Goal: Task Accomplishment & Management: Complete application form

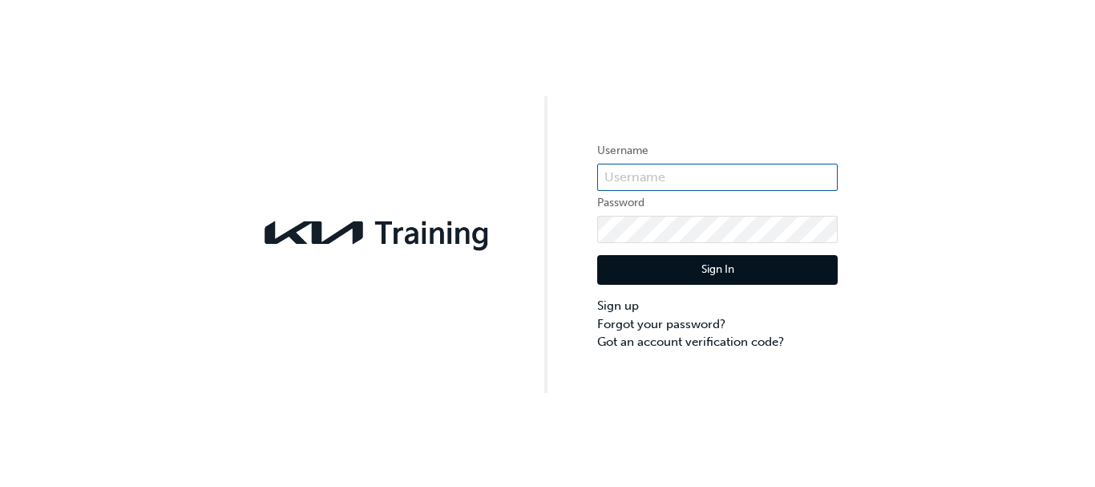
click at [646, 170] on input "text" at bounding box center [717, 177] width 241 height 27
paste input "351664"
type input "3"
type input "KAU82027F5"
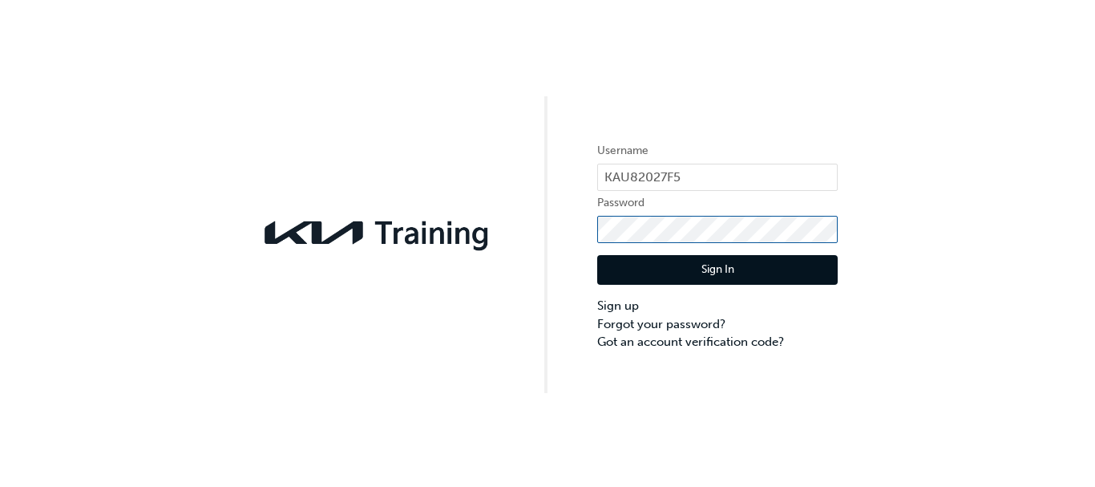
click button "Sign In" at bounding box center [717, 270] width 241 height 30
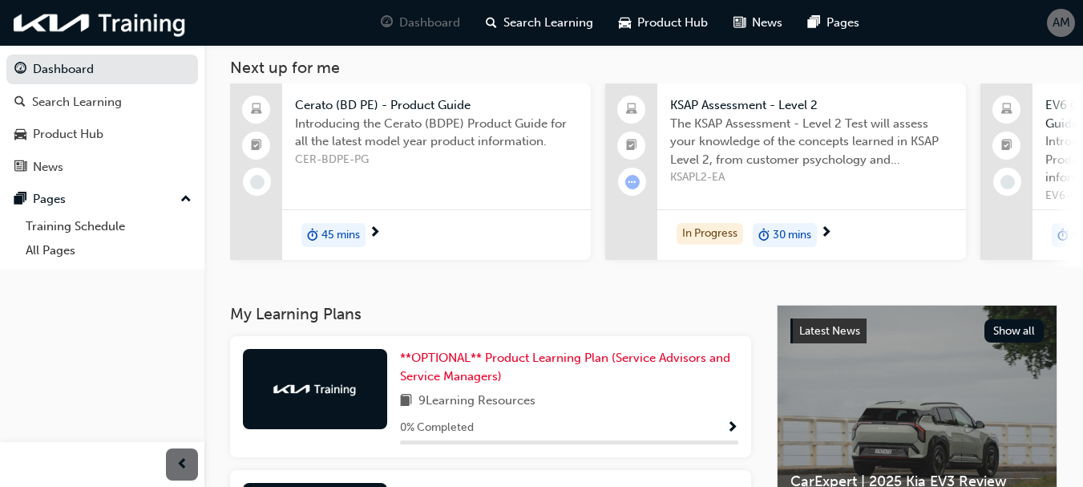
scroll to position [81, 0]
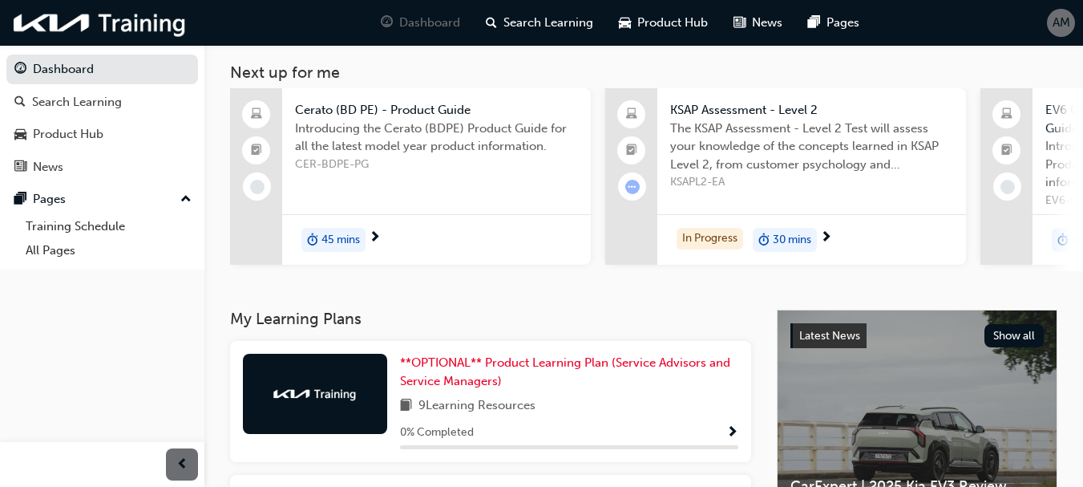
click at [841, 180] on span "KSAPL2-EA" at bounding box center [811, 182] width 283 height 18
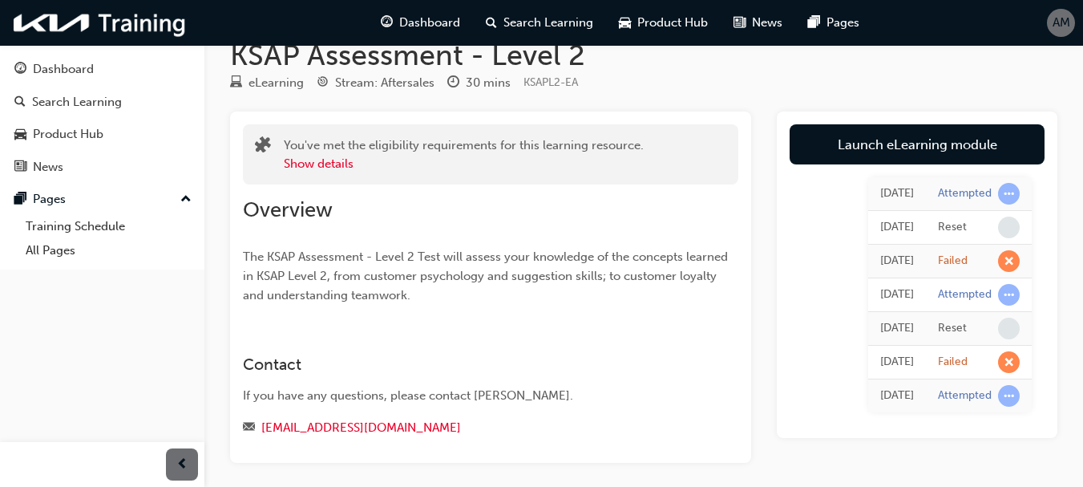
scroll to position [30, 0]
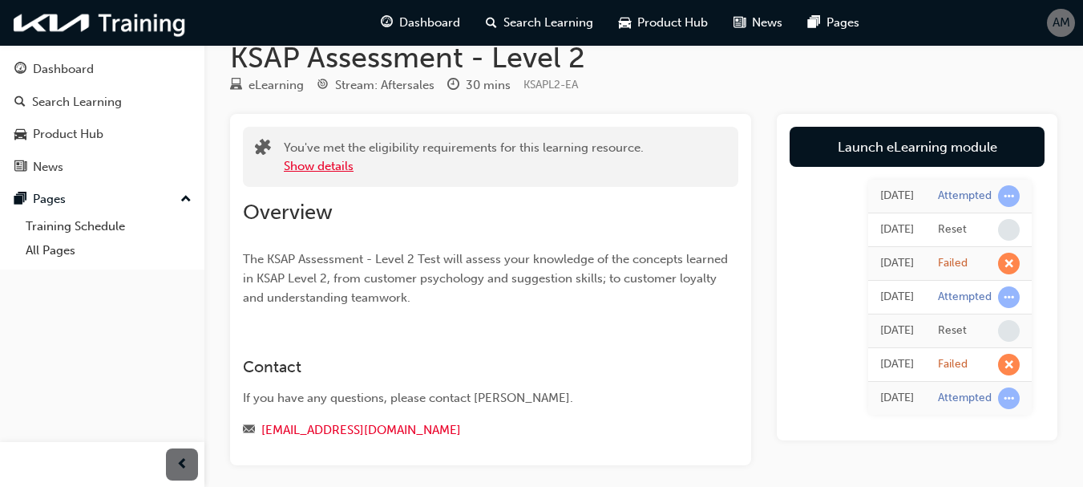
click at [313, 170] on button "Show details" at bounding box center [319, 166] width 70 height 18
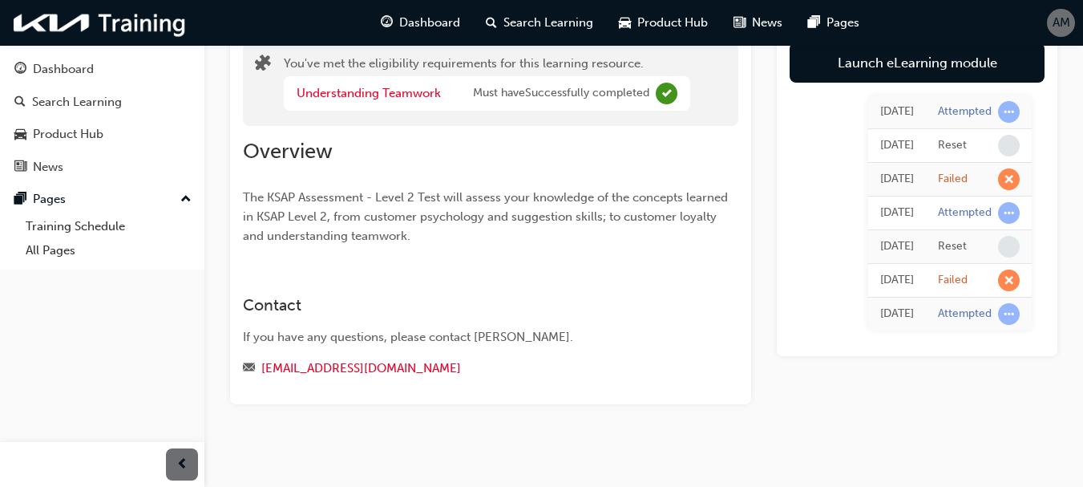
scroll to position [123, 0]
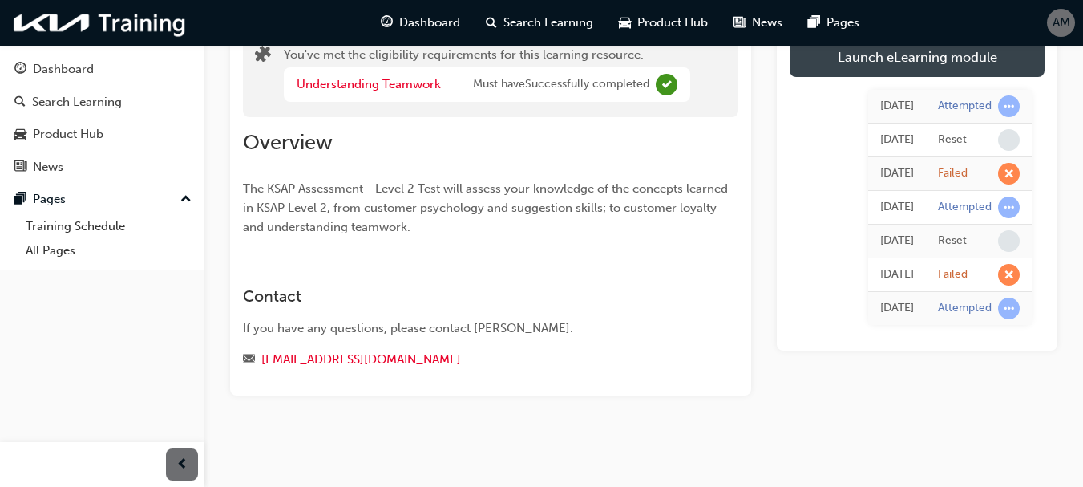
click at [908, 59] on link "Launch eLearning module" at bounding box center [917, 57] width 255 height 40
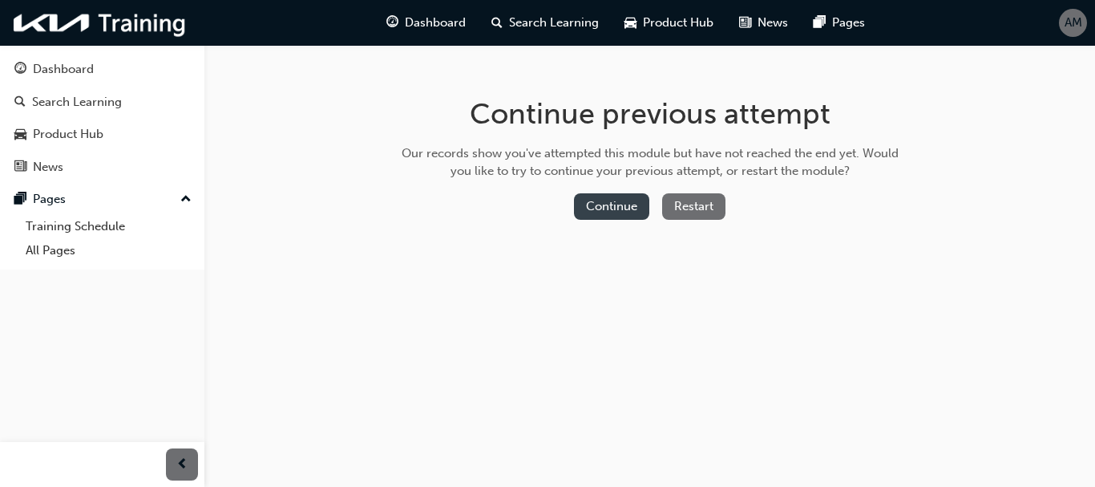
click at [617, 210] on button "Continue" at bounding box center [611, 206] width 75 height 26
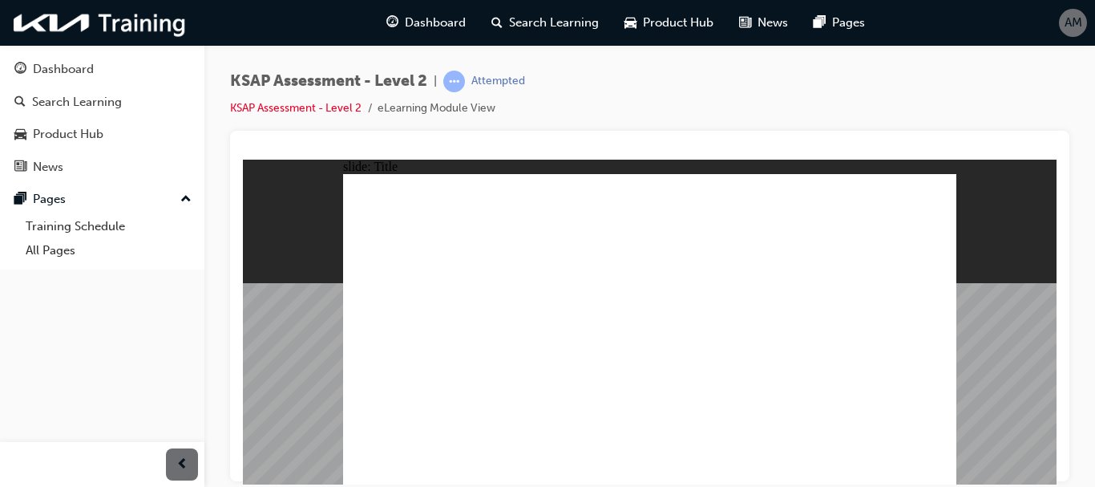
drag, startPoint x: 1078, startPoint y: 302, endPoint x: 1085, endPoint y: 372, distance: 70.1
click at [1085, 372] on div "KSAP Assessment - Level 2 | Attempted KSAP Assessment - Level 2 eLearning Modul…" at bounding box center [649, 246] width 891 height 402
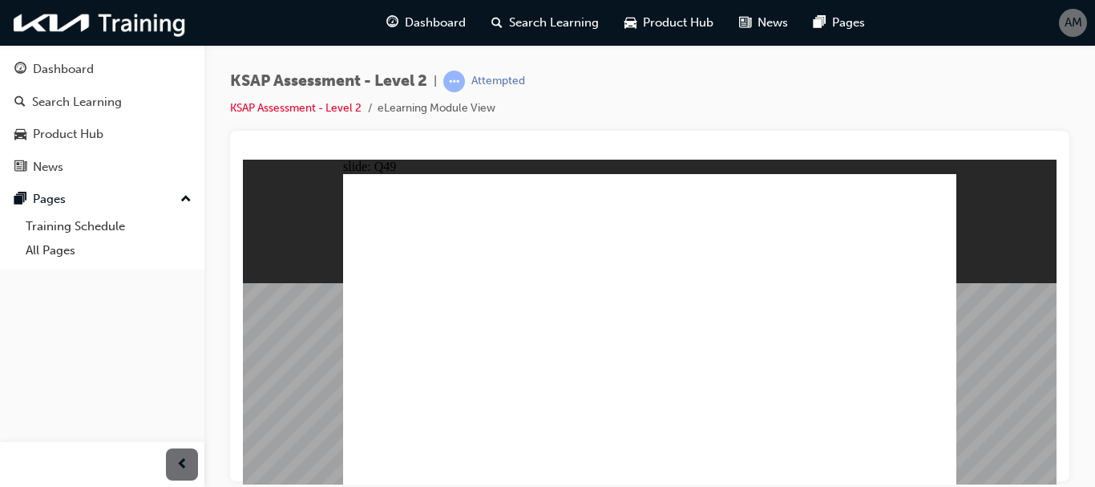
radio input "true"
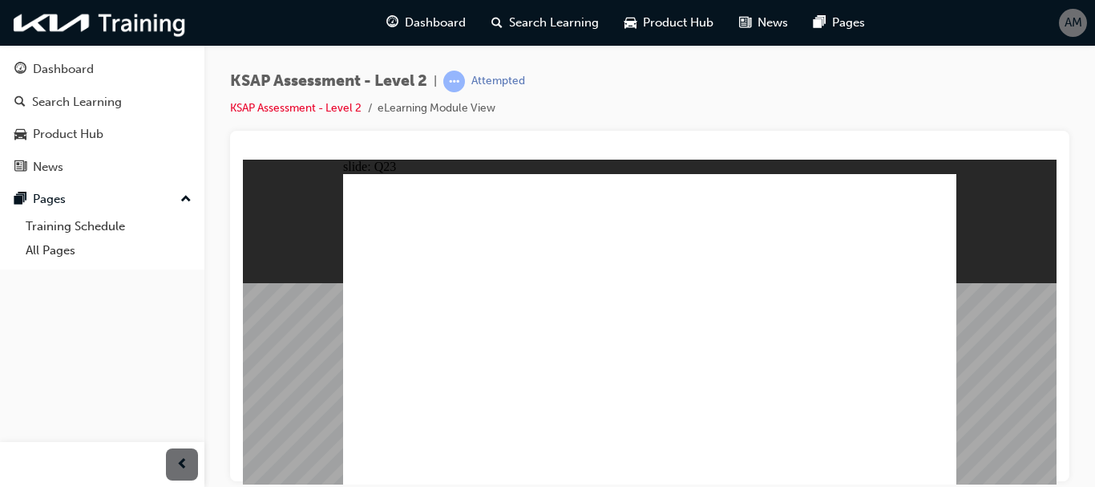
radio input "true"
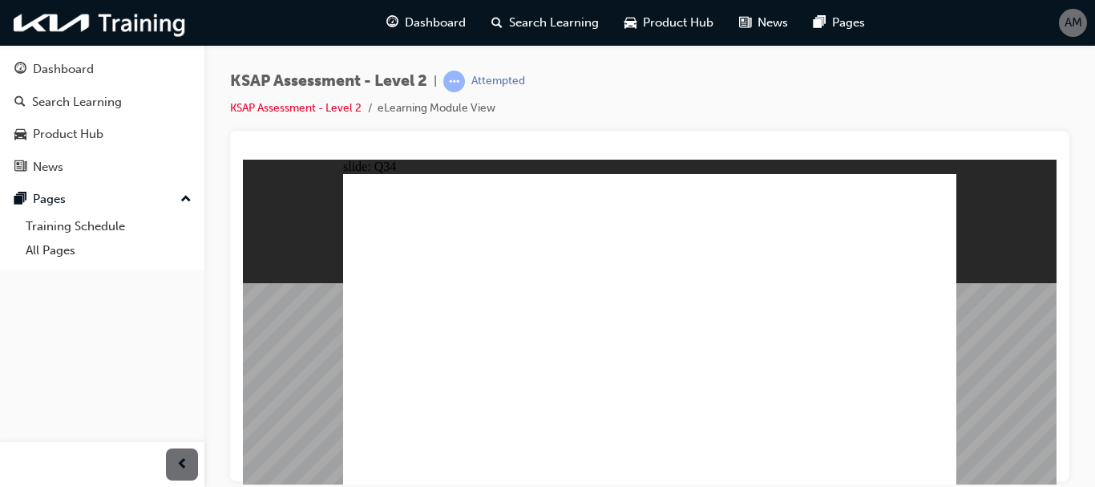
radio input "true"
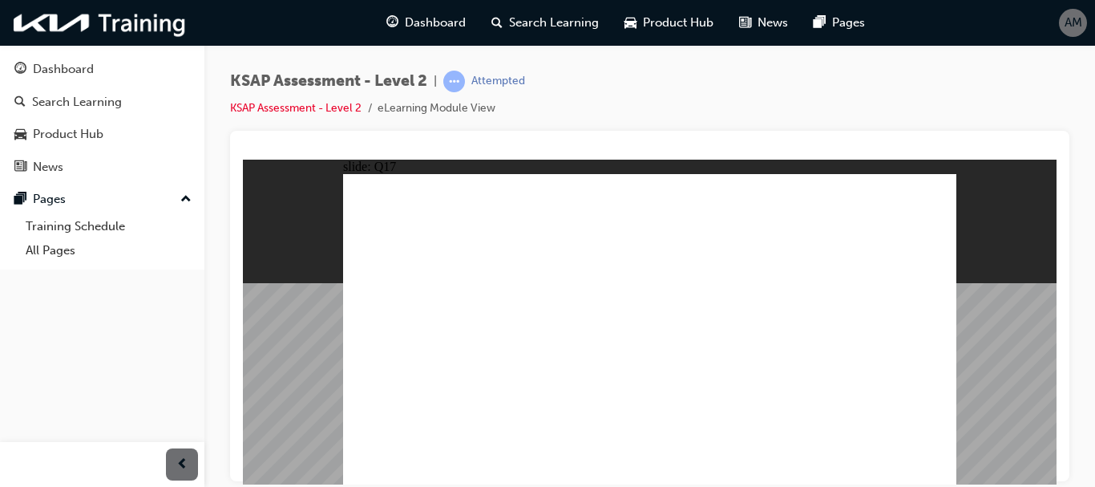
radio input "true"
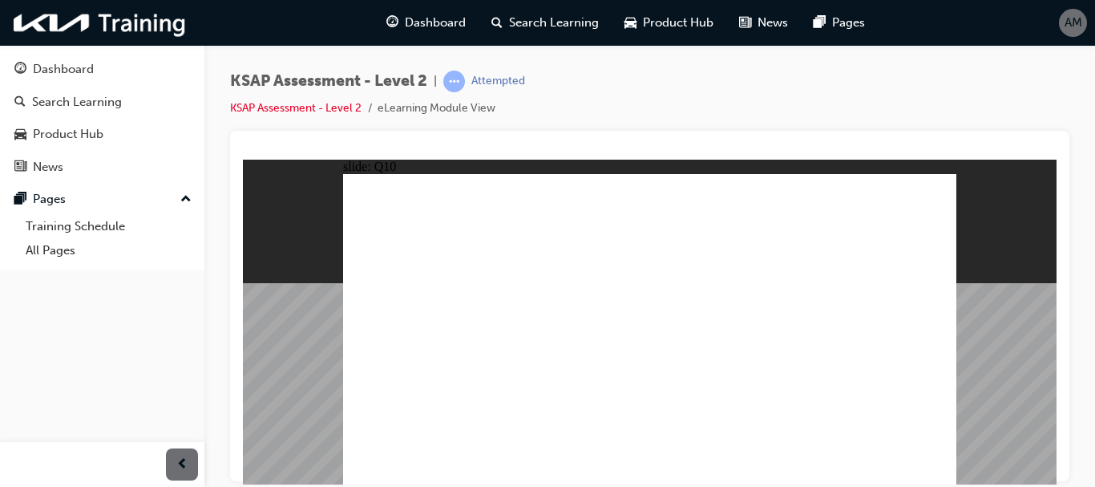
radio input "true"
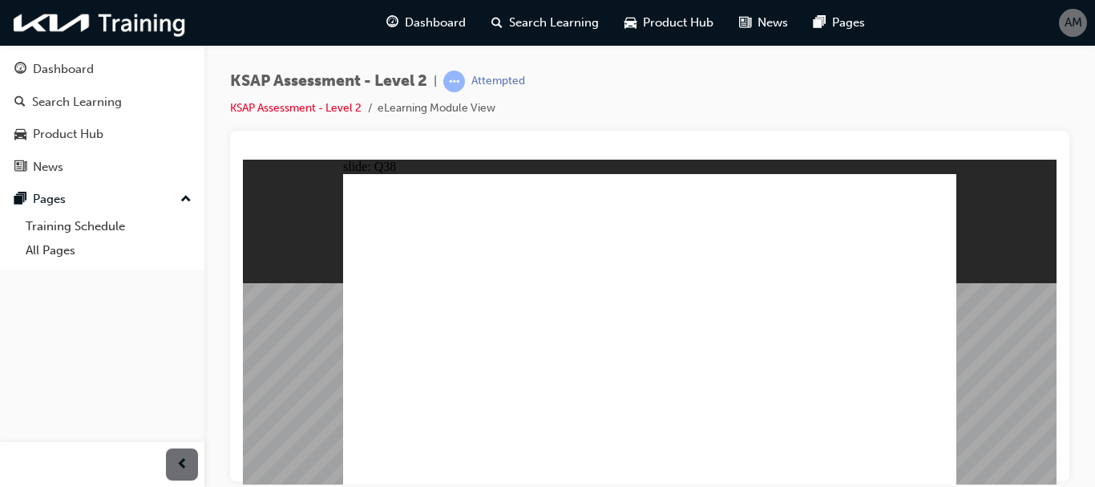
radio input "true"
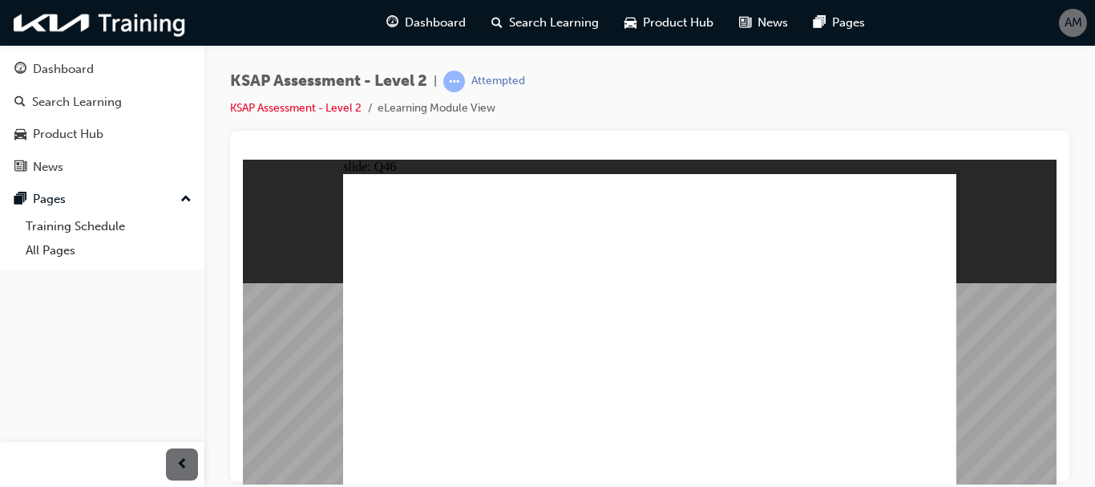
radio input "true"
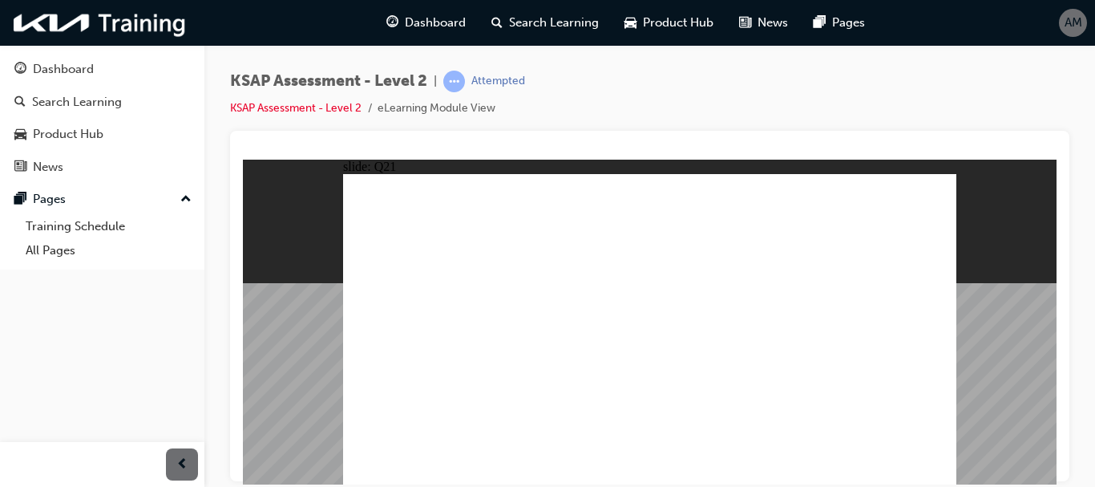
radio input "true"
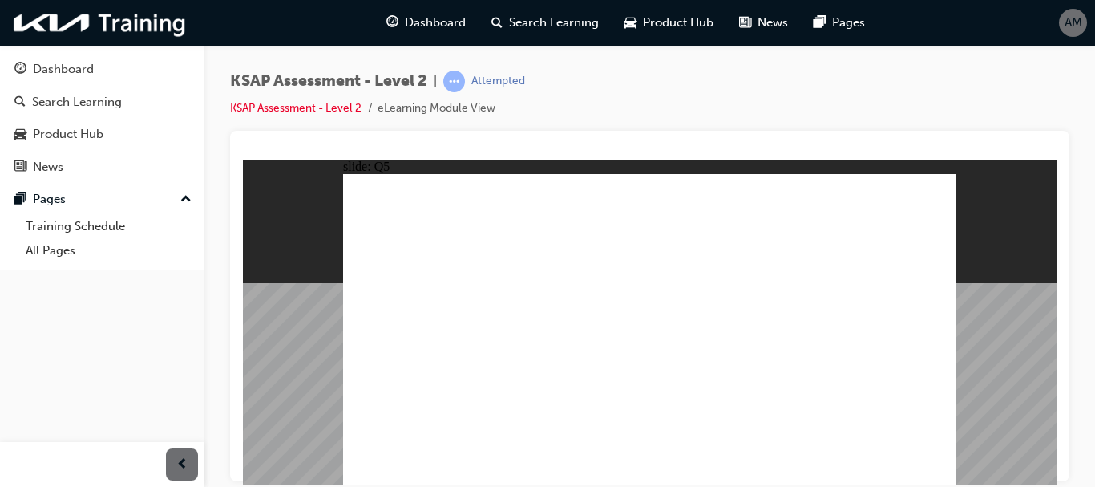
radio input "true"
radio input "false"
radio input "true"
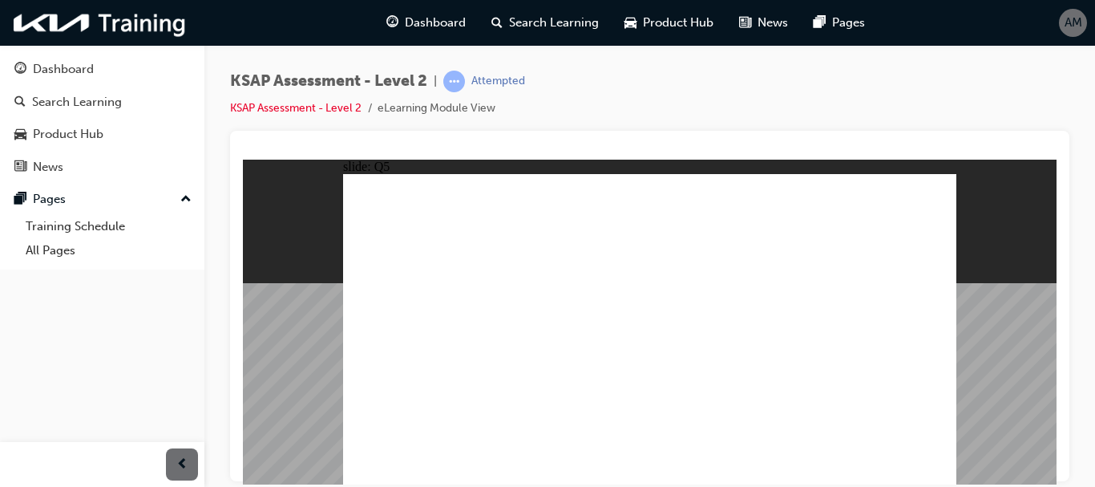
radio input "true"
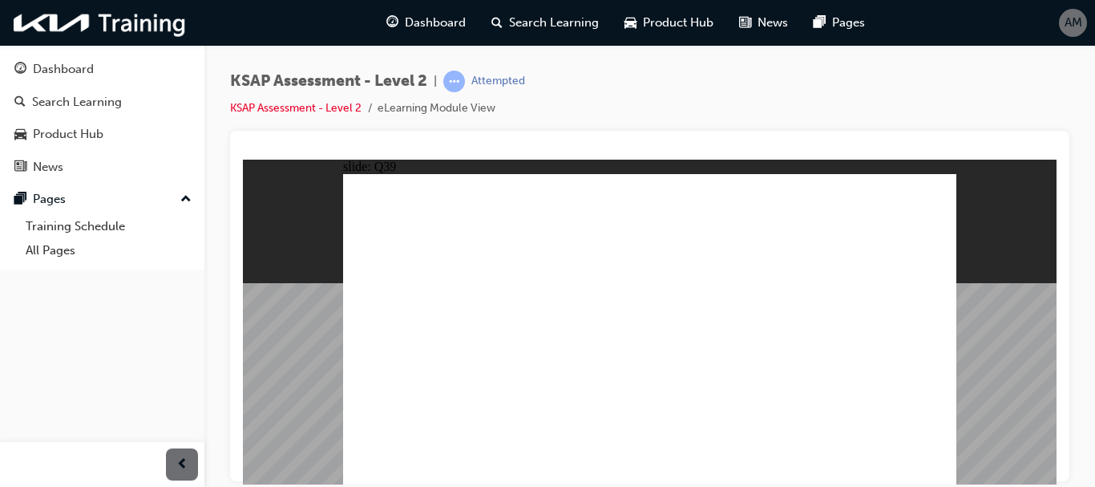
radio input "true"
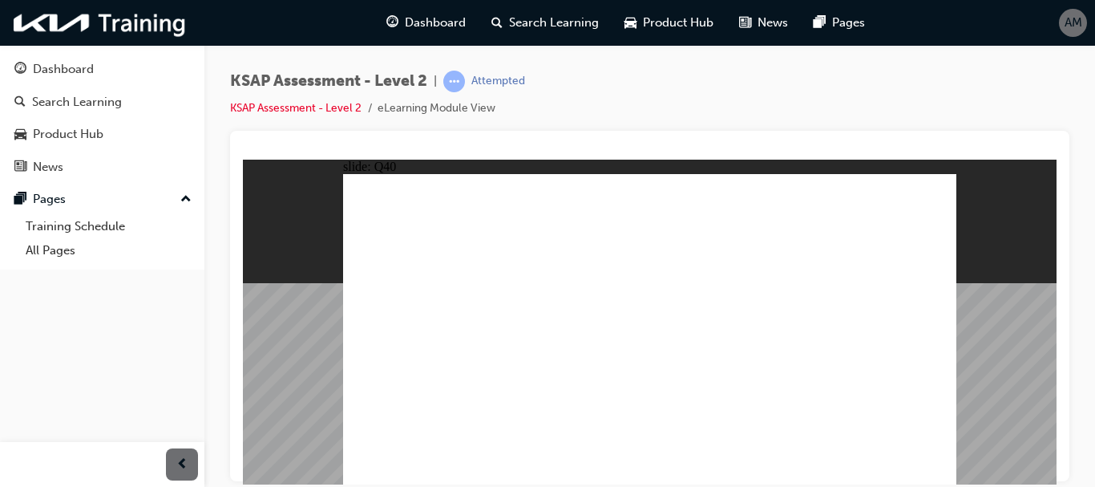
radio input "true"
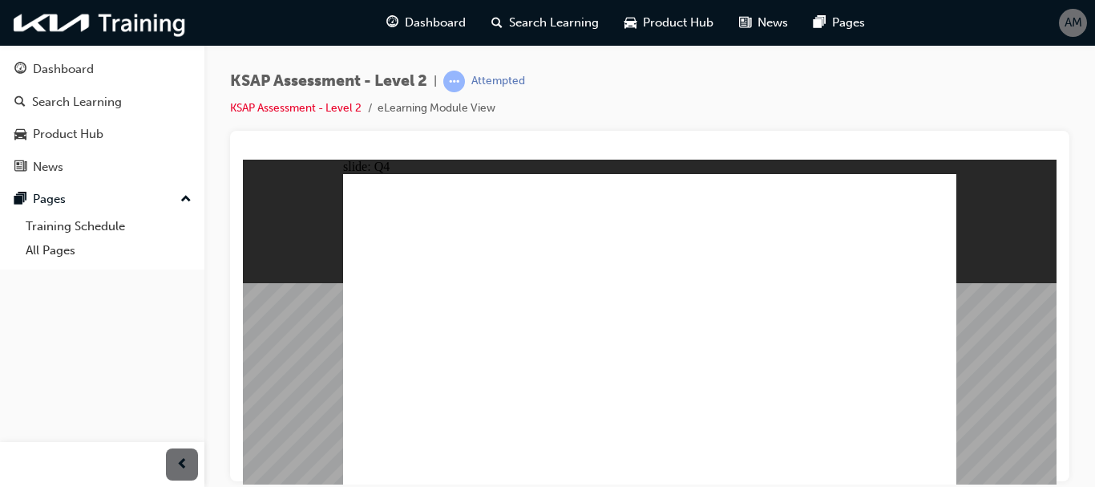
radio input "true"
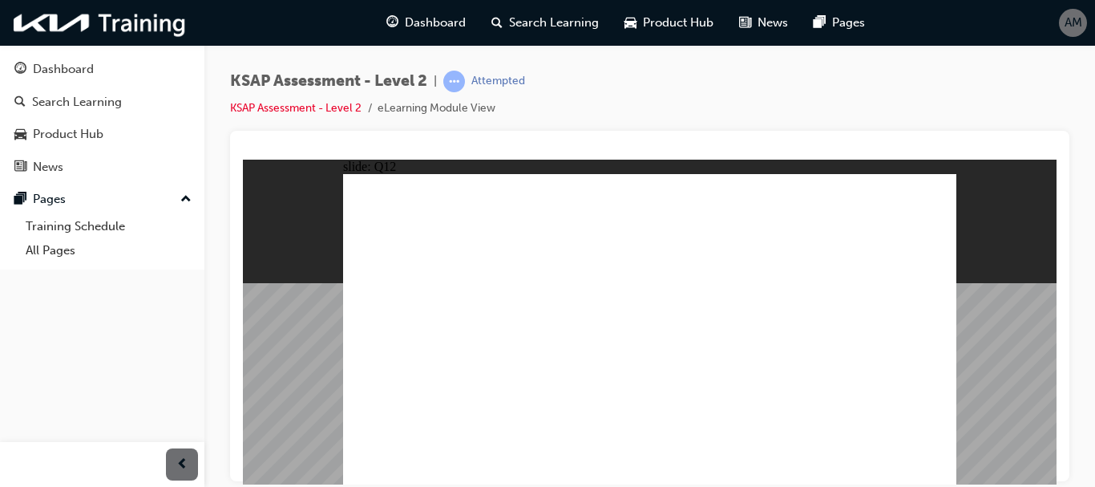
radio input "true"
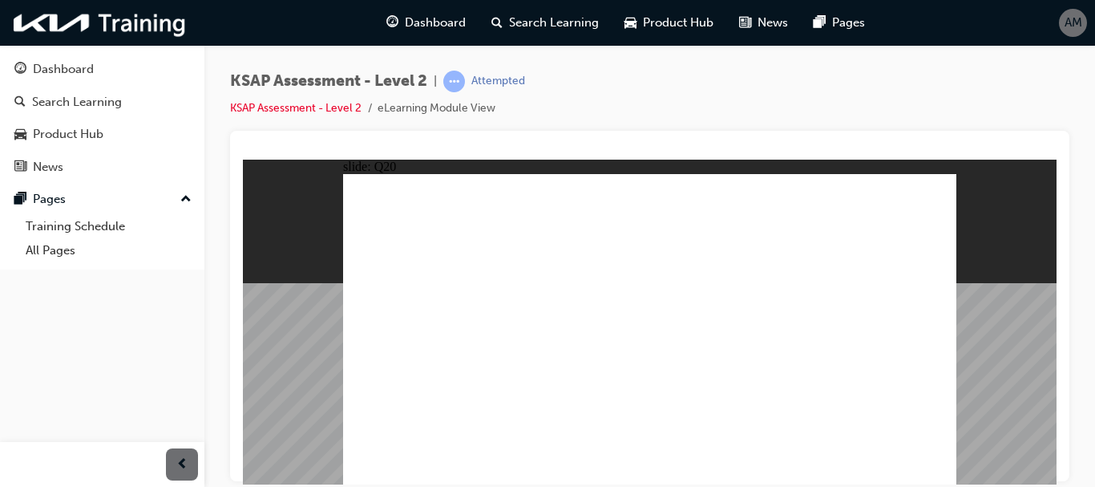
radio input "true"
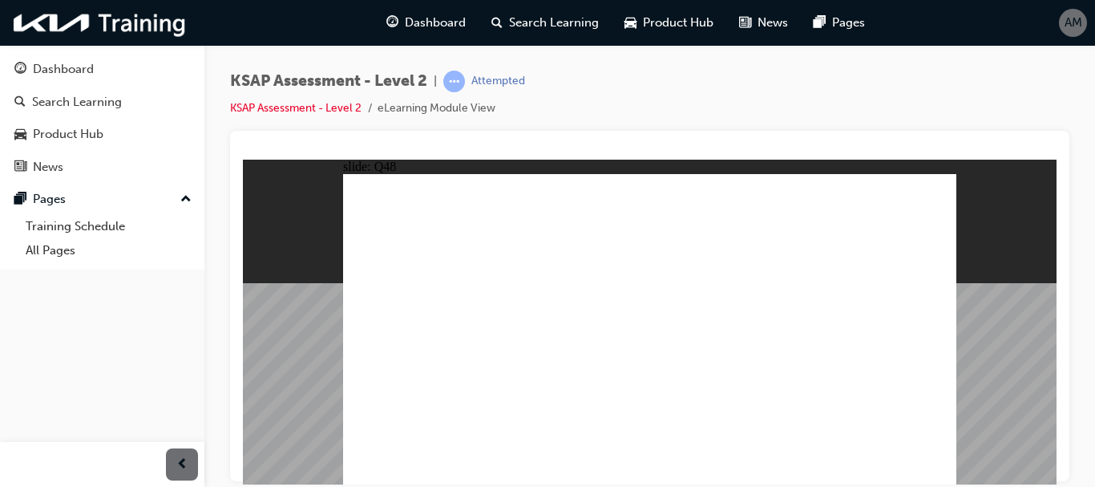
radio input "true"
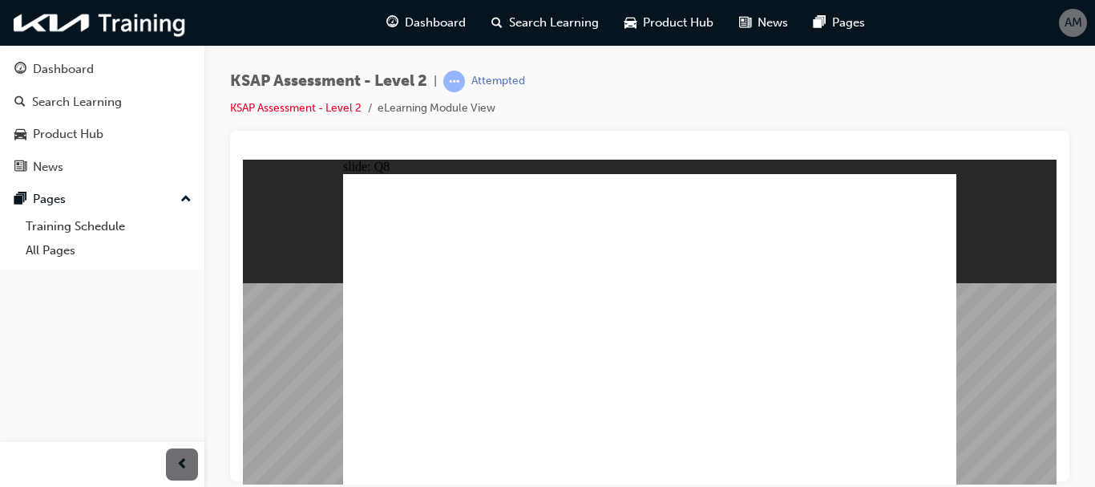
radio input "true"
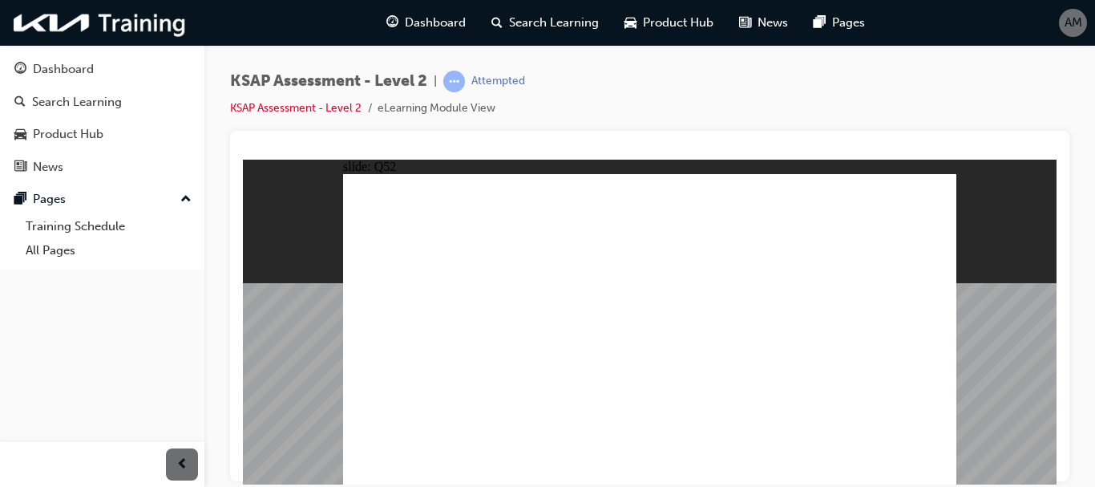
radio input "true"
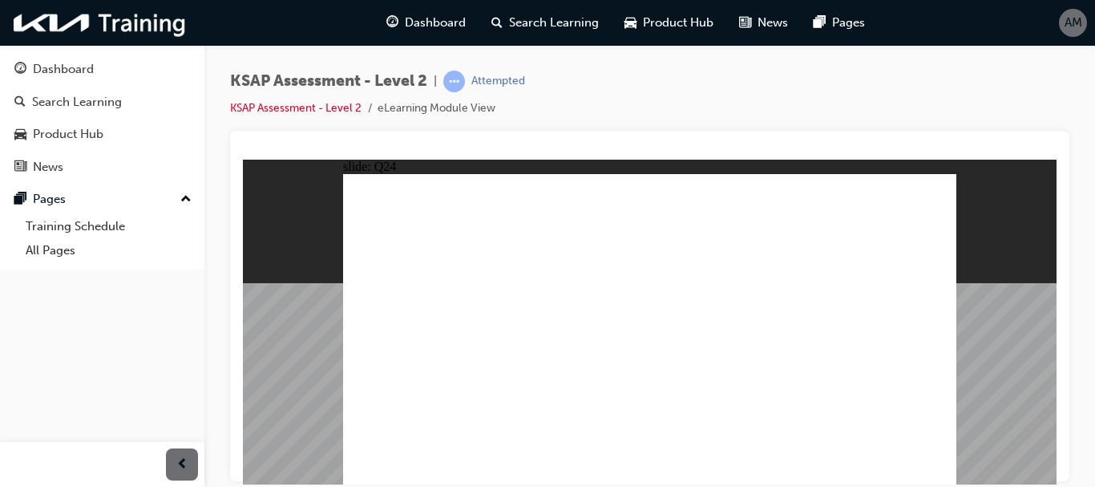
radio input "true"
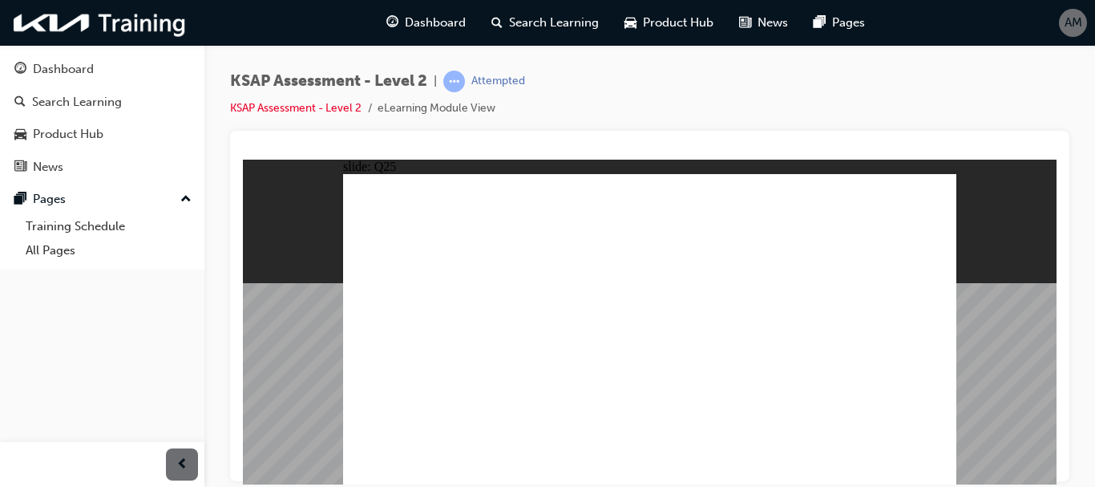
radio input "true"
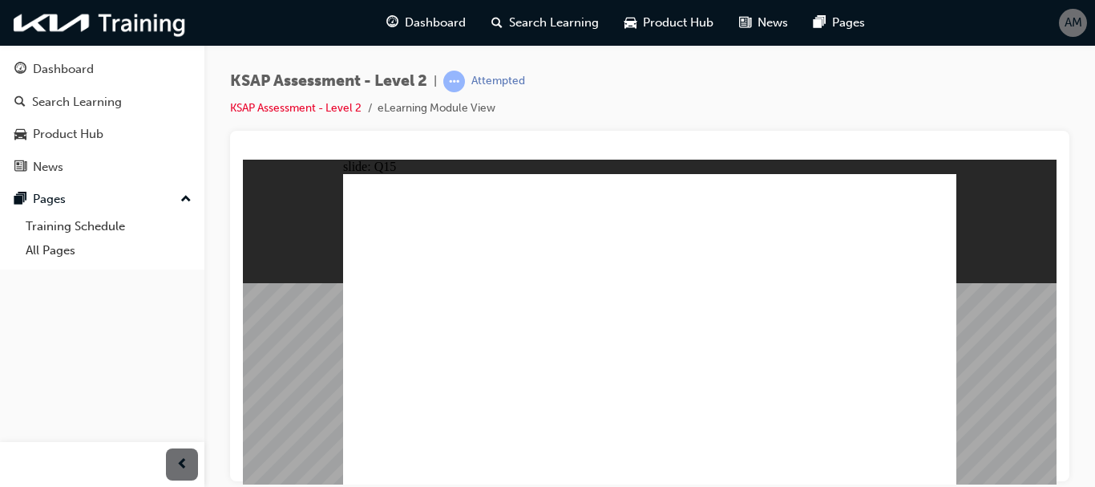
radio input "true"
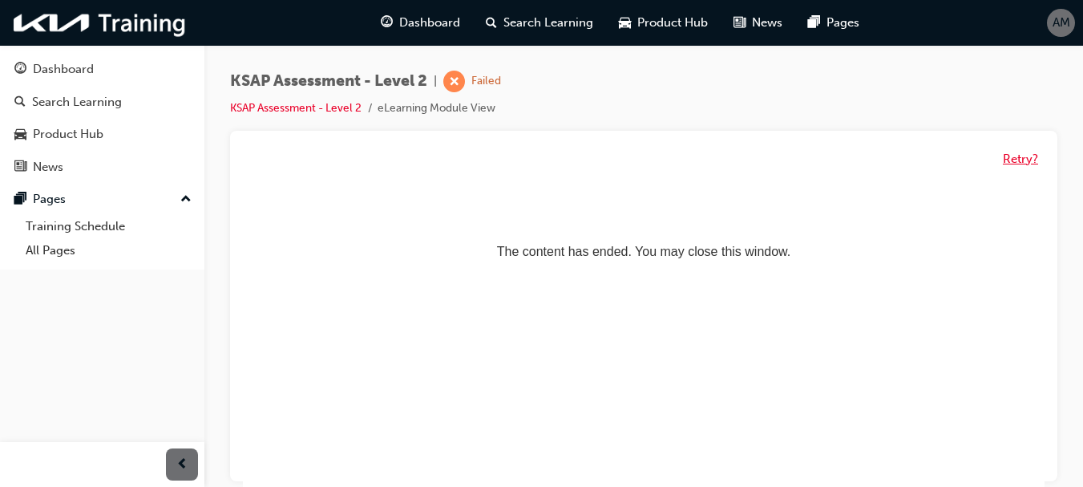
click at [1016, 159] on button "Retry?" at bounding box center [1020, 159] width 35 height 18
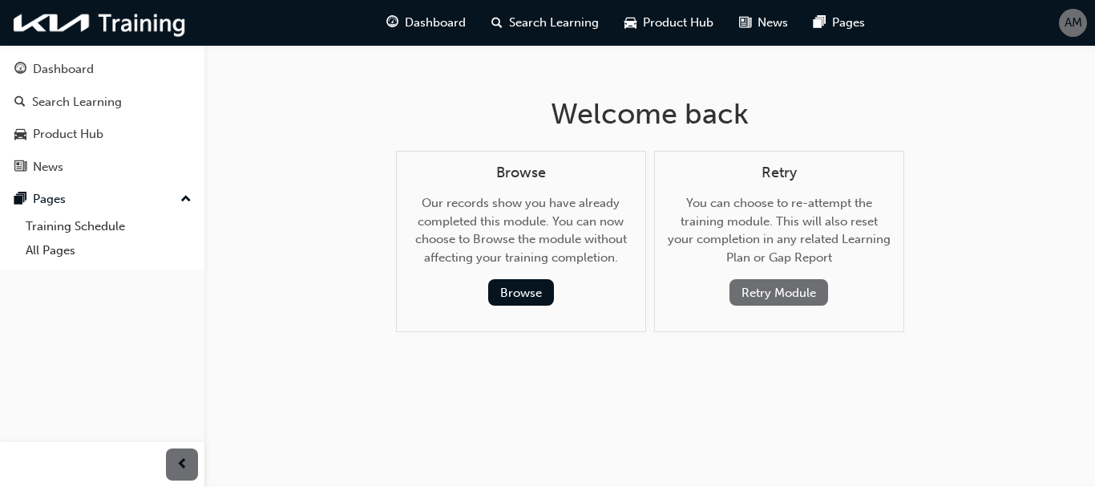
click at [803, 294] on button "Retry Module" at bounding box center [779, 292] width 99 height 26
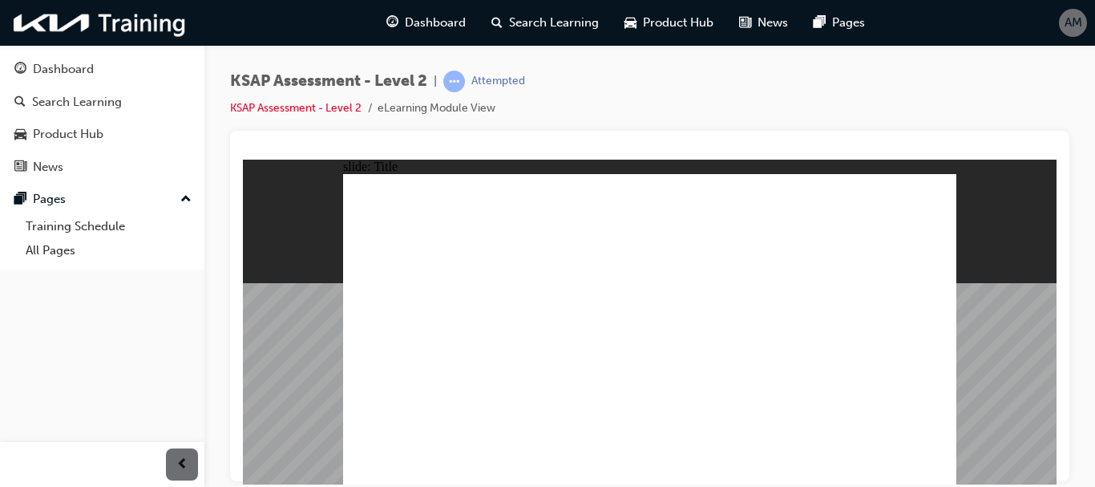
radio input "true"
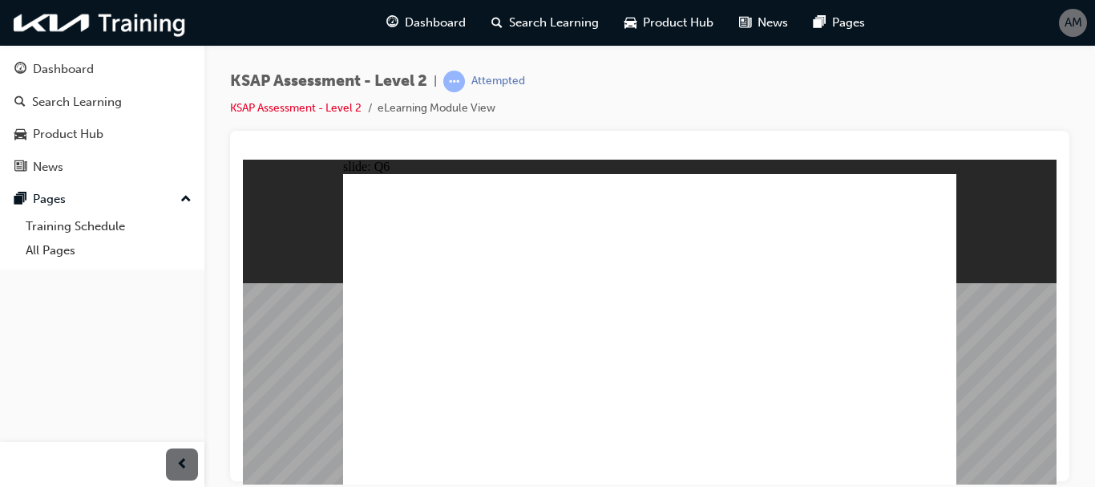
radio input "true"
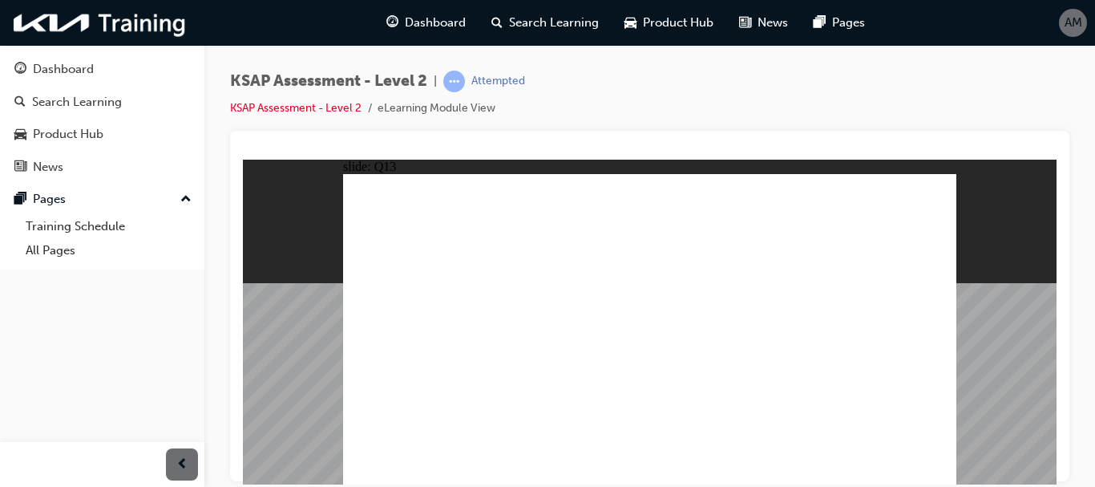
radio input "true"
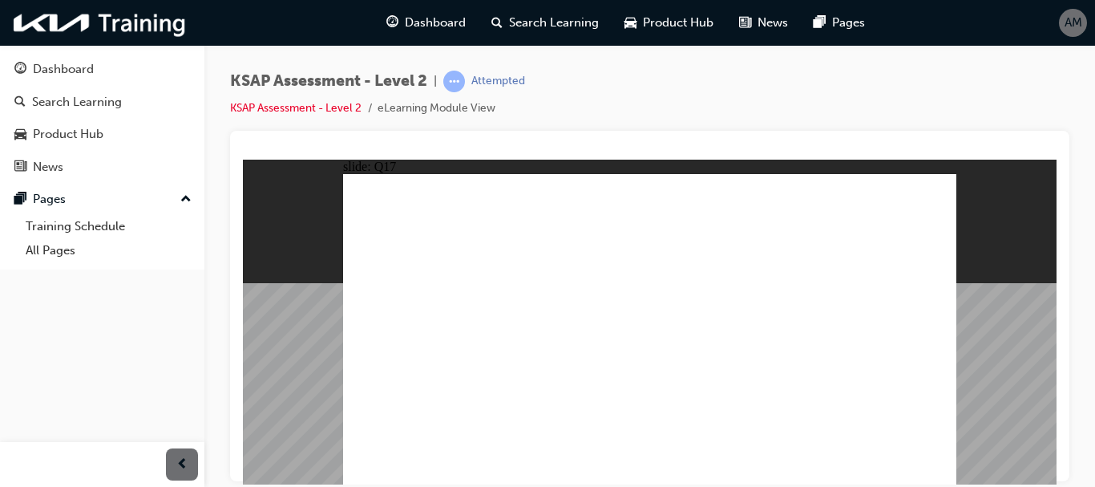
radio input "true"
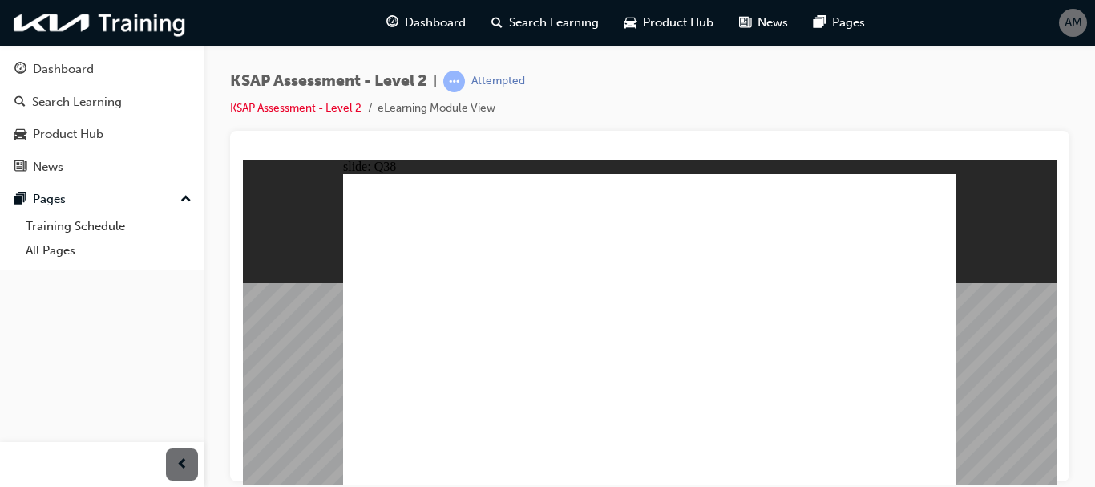
radio input "true"
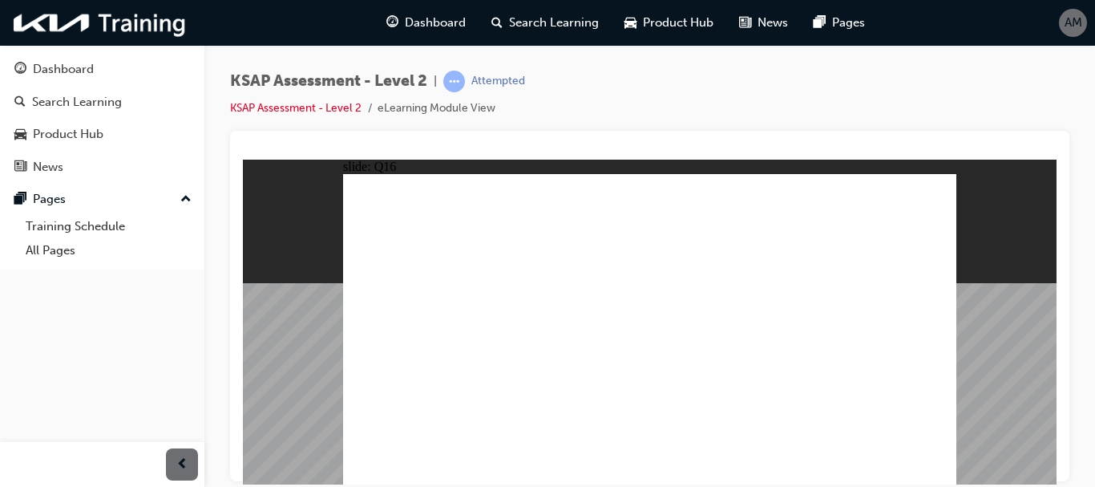
radio input "true"
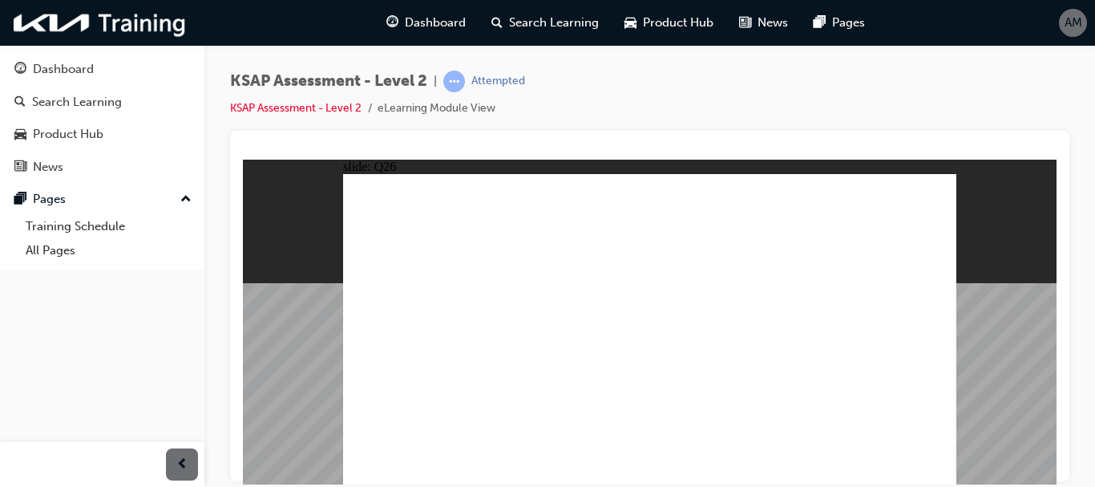
radio input "true"
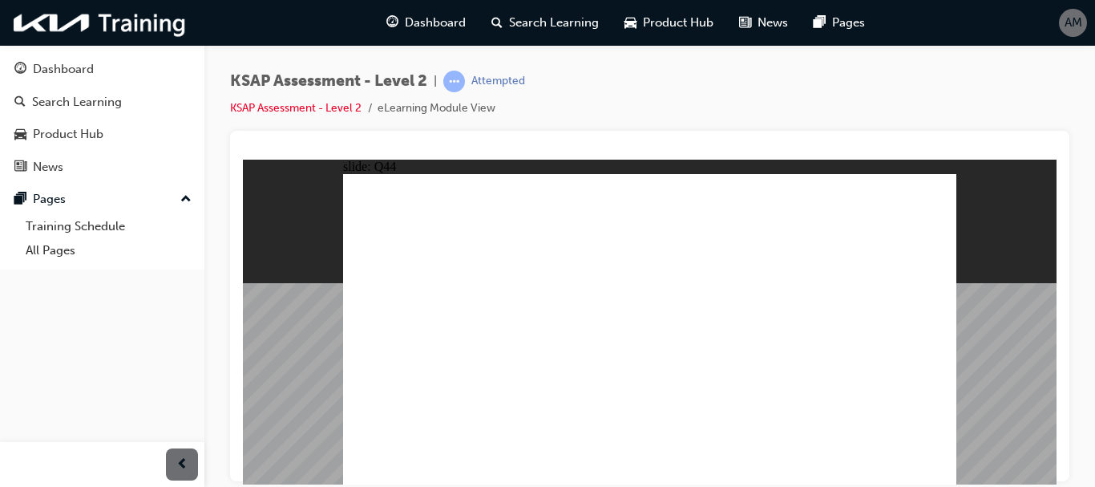
radio input "true"
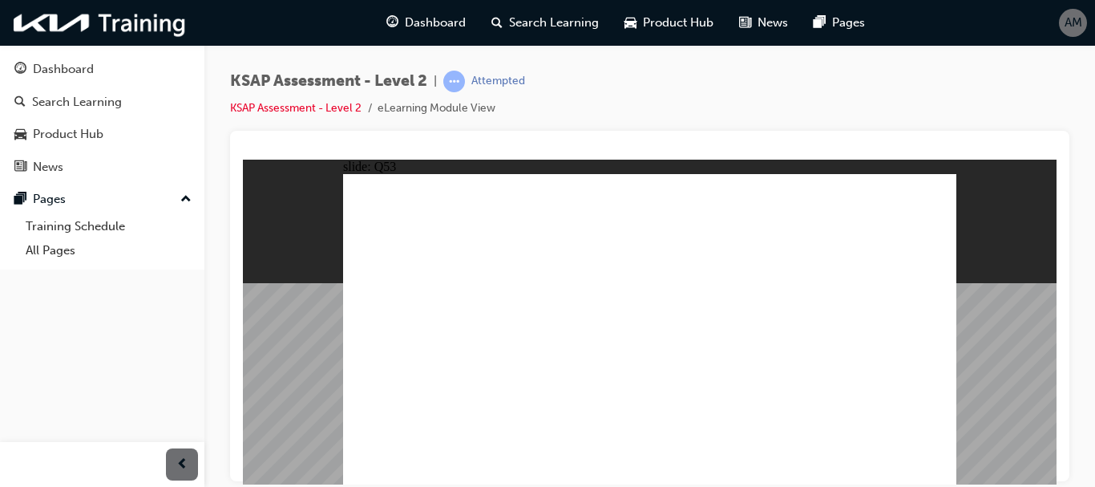
radio input "true"
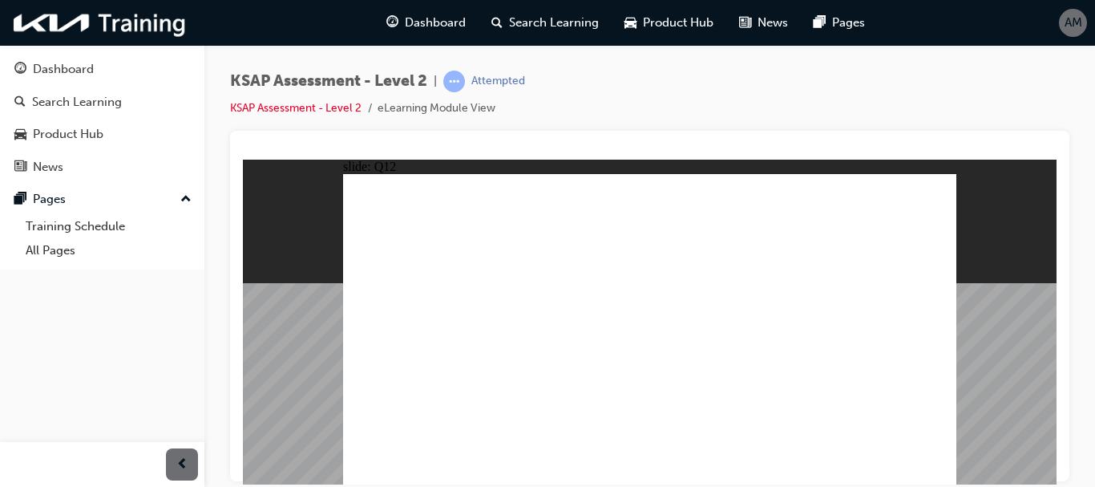
radio input "true"
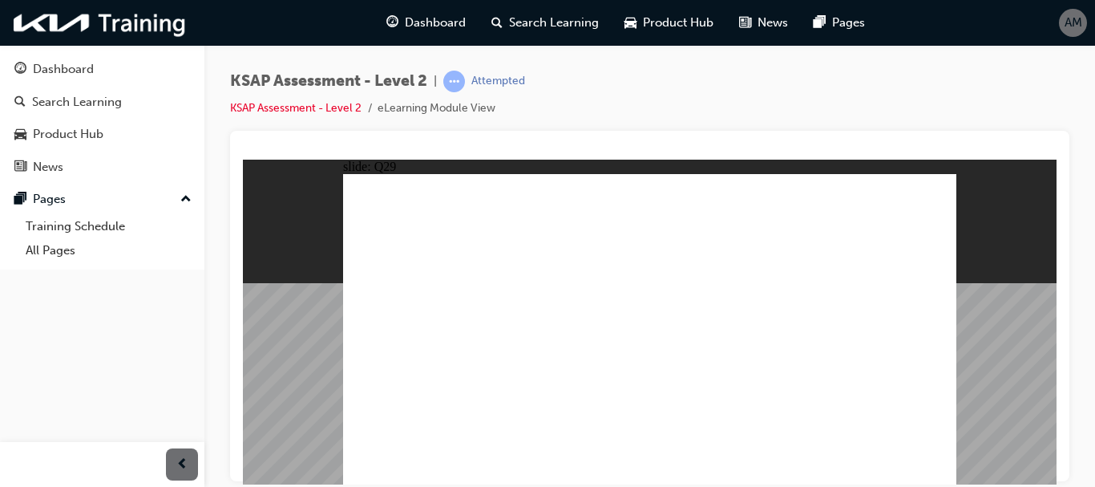
radio input "true"
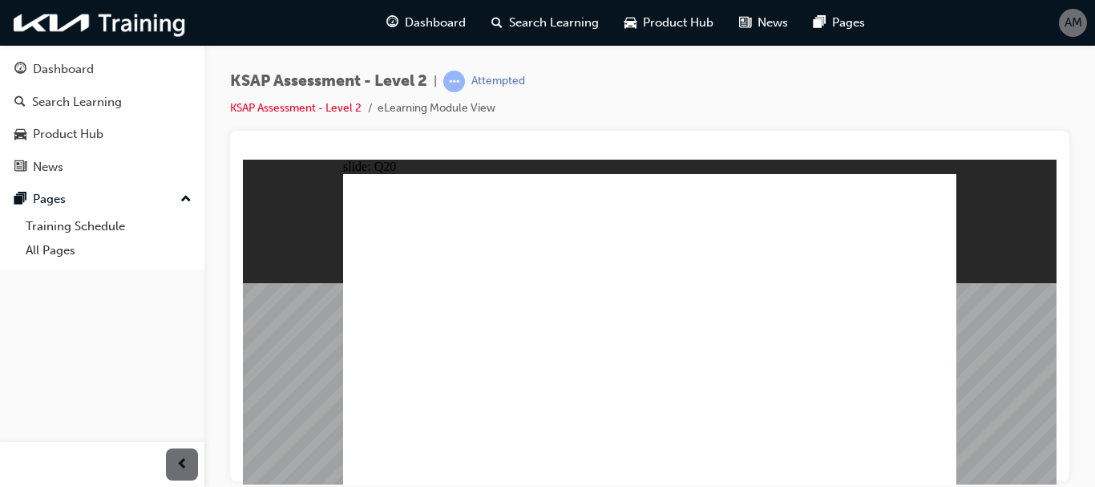
radio input "true"
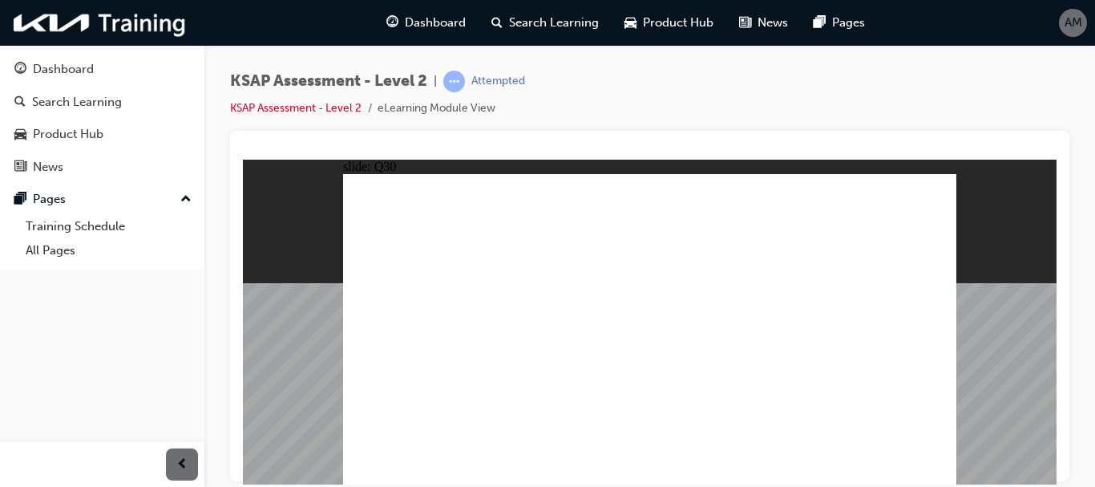
radio input "true"
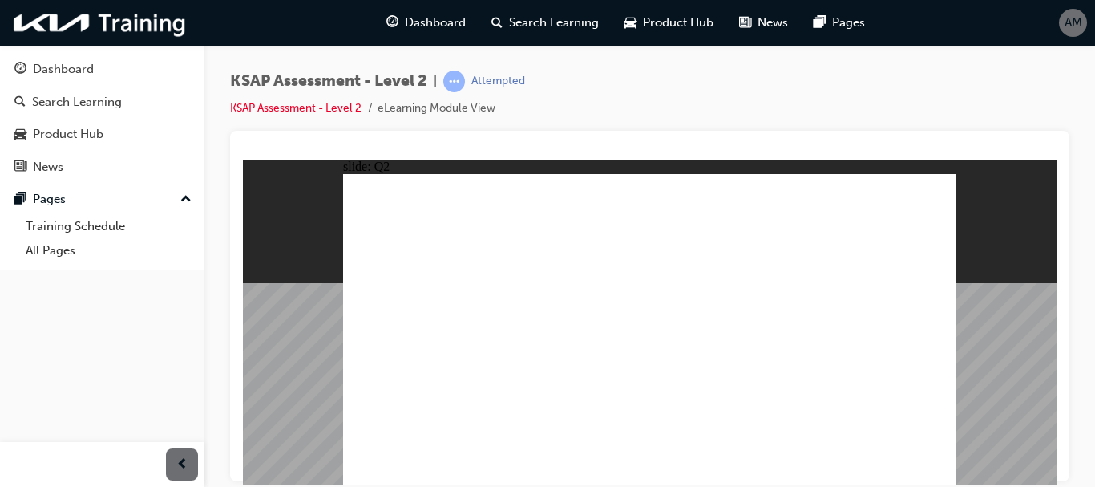
radio input "true"
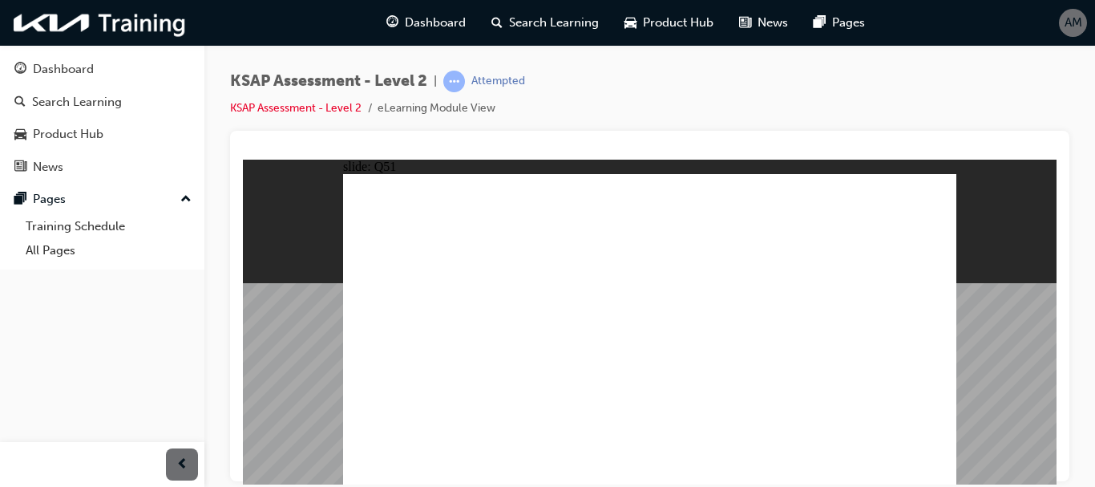
radio input "true"
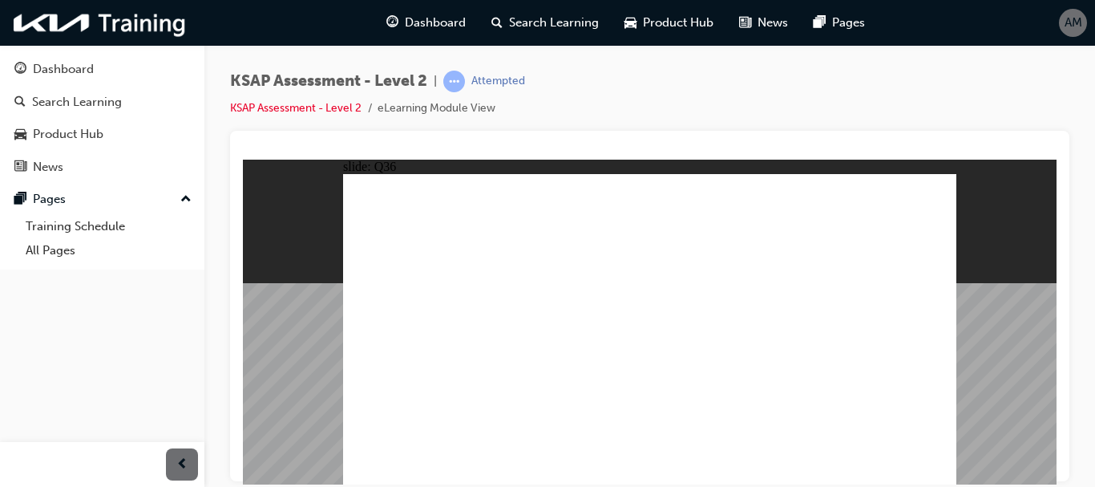
radio input "true"
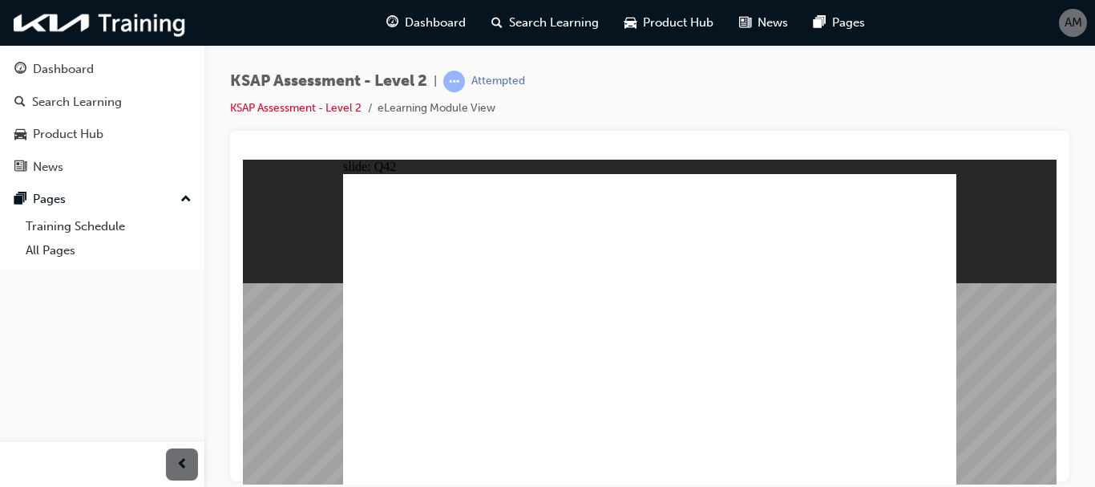
radio input "true"
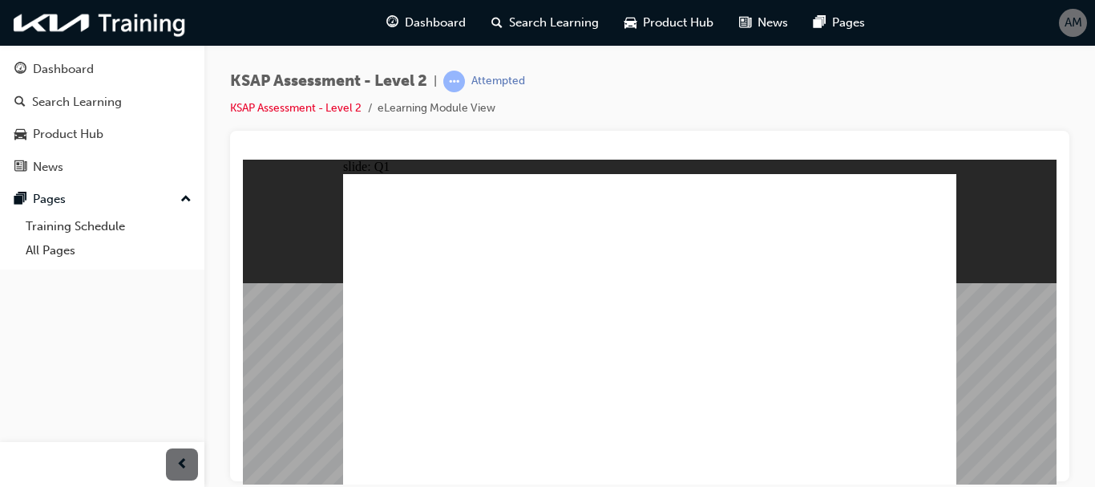
radio input "true"
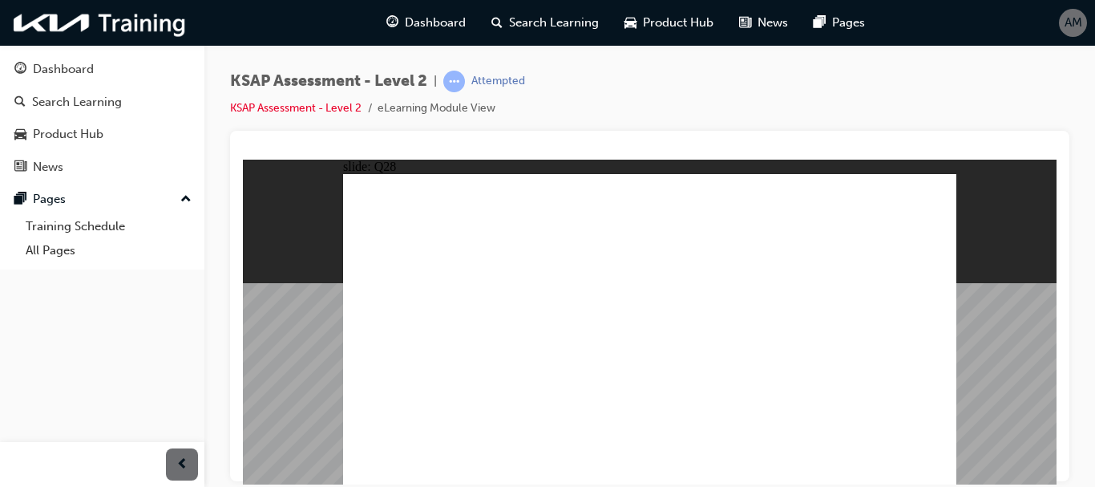
radio input "true"
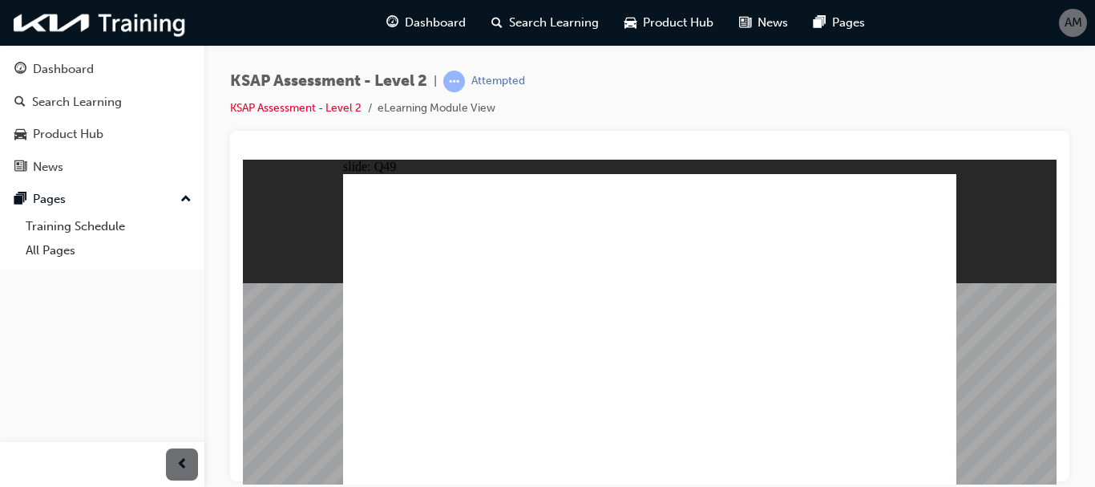
radio input "true"
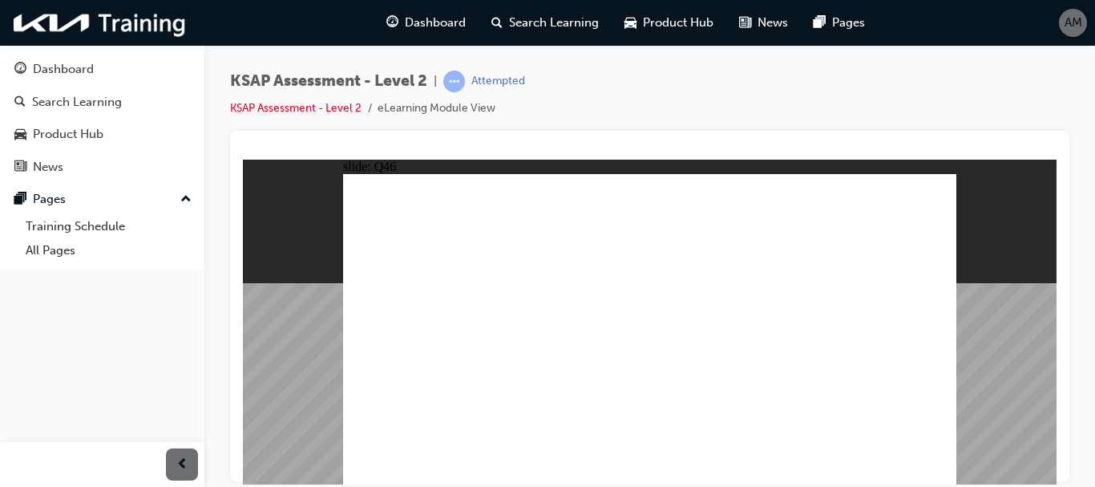
radio input "true"
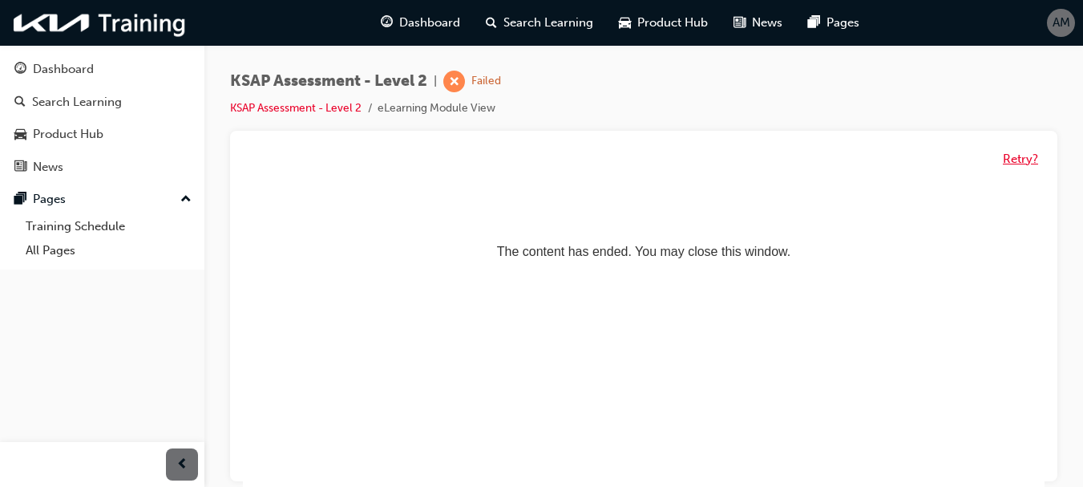
click at [1021, 160] on button "Retry?" at bounding box center [1020, 159] width 35 height 18
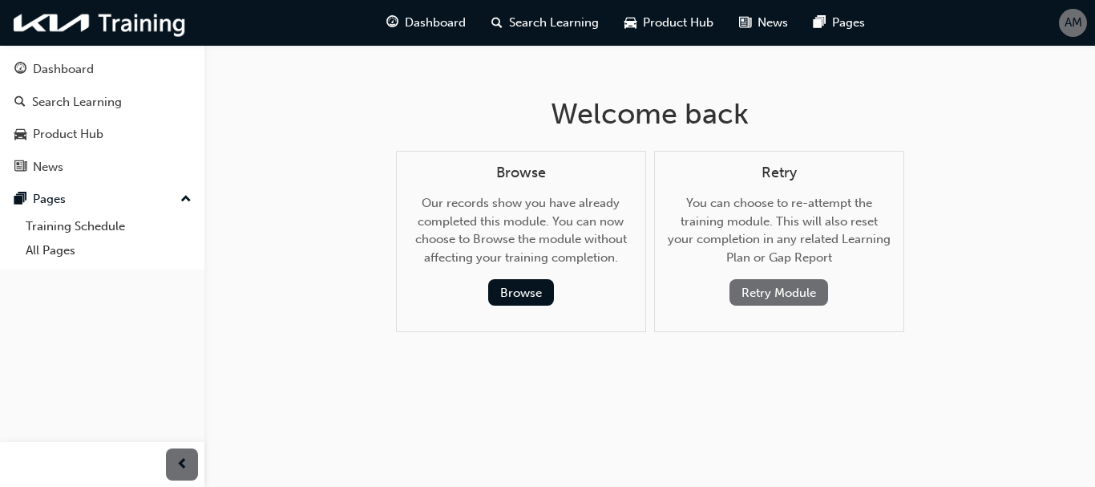
click at [782, 286] on button "Retry Module" at bounding box center [779, 292] width 99 height 26
